Goal: Information Seeking & Learning: Learn about a topic

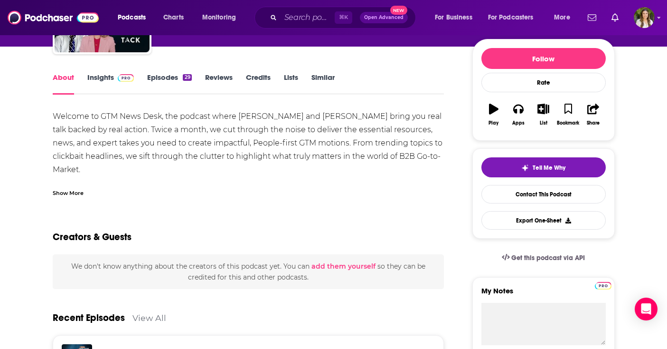
scroll to position [110, 0]
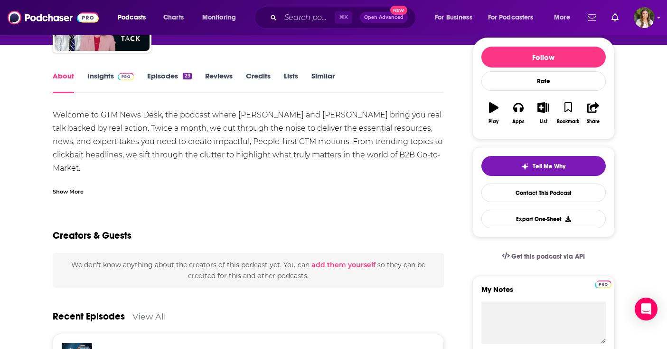
click at [163, 82] on link "Episodes 29" at bounding box center [169, 82] width 44 height 22
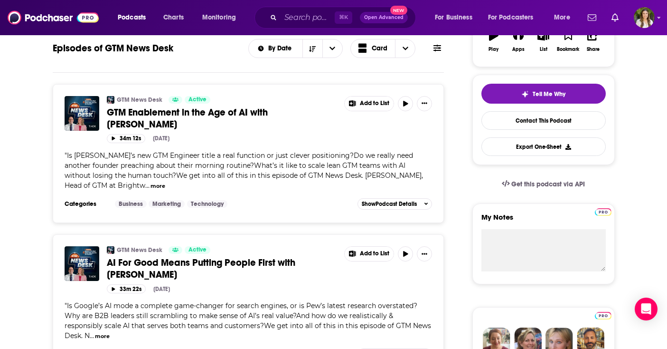
scroll to position [185, 0]
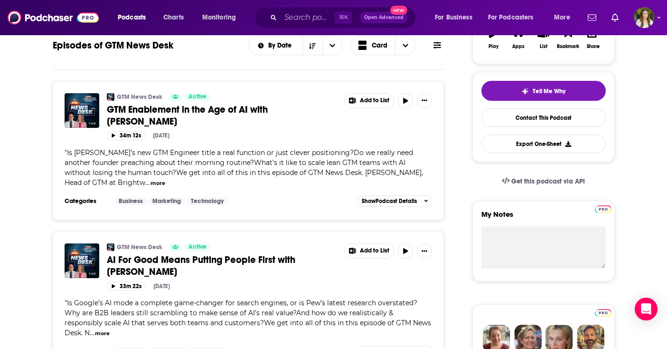
click at [110, 329] on button "more" at bounding box center [102, 333] width 15 height 8
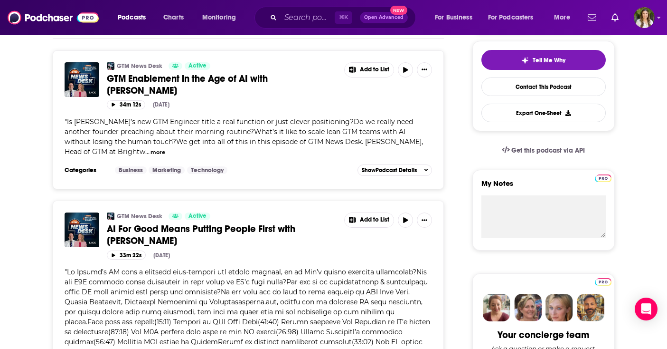
scroll to position [217, 0]
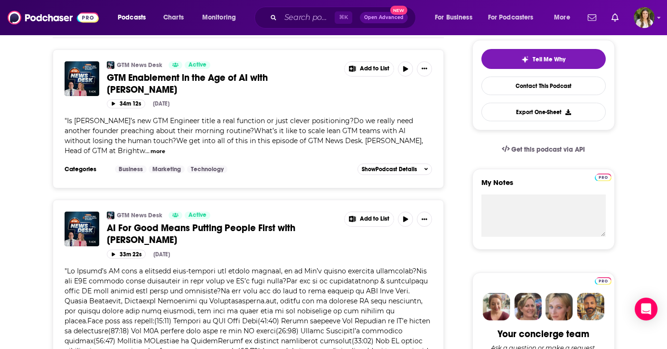
click at [151, 147] on button "more" at bounding box center [158, 151] width 15 height 8
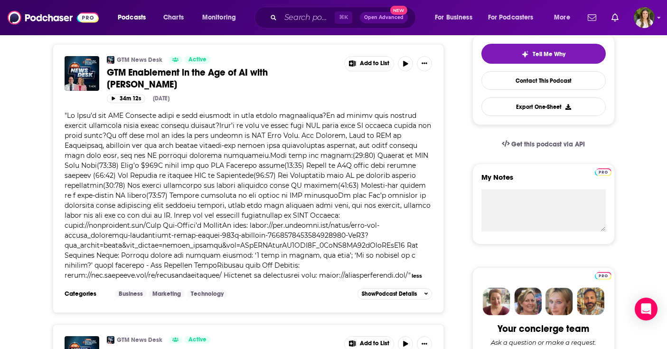
scroll to position [43, 0]
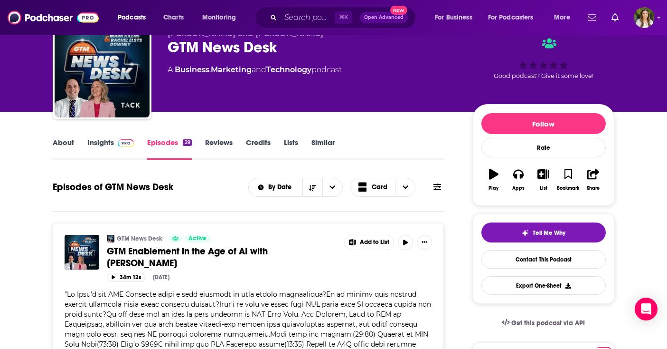
click at [104, 146] on link "Insights" at bounding box center [110, 149] width 47 height 22
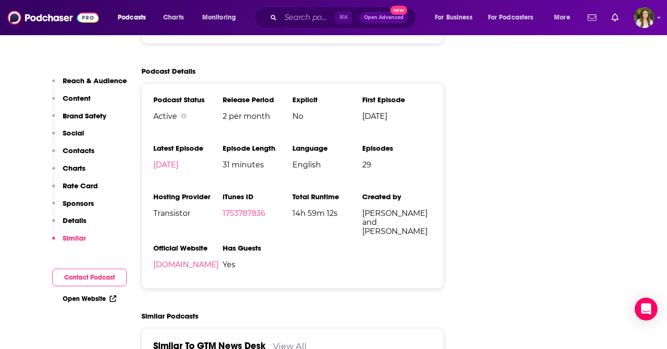
scroll to position [1214, 0]
